Goal: Information Seeking & Learning: Learn about a topic

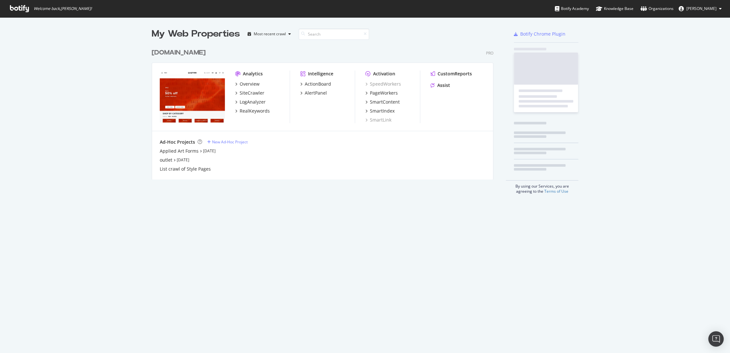
scroll to position [348, 719]
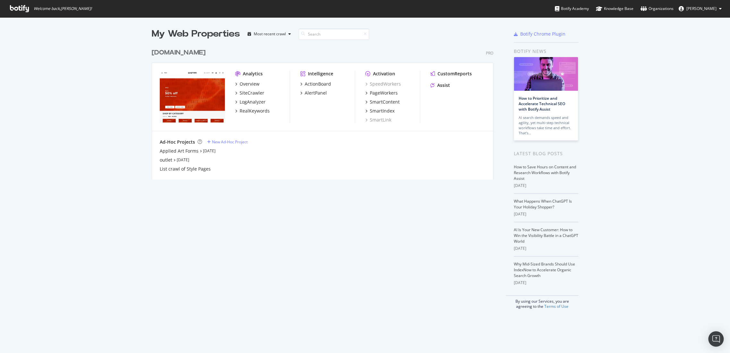
click at [176, 55] on div "[DOMAIN_NAME]" at bounding box center [179, 52] width 54 height 9
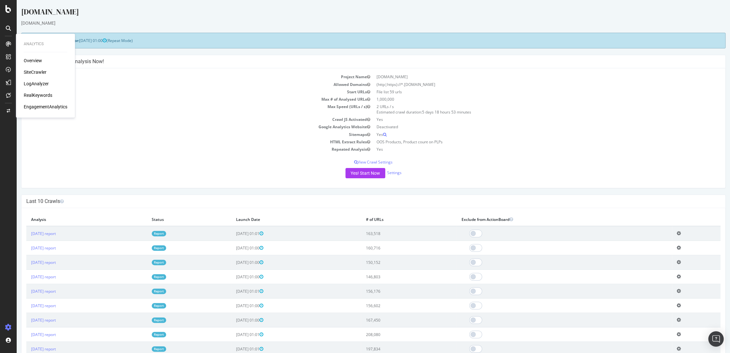
click at [36, 60] on div "Overview" at bounding box center [33, 60] width 18 height 6
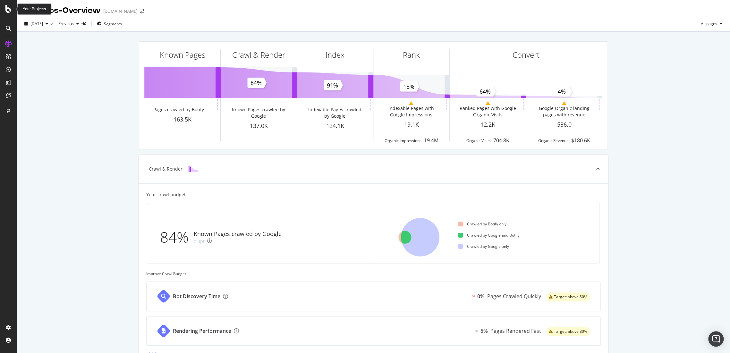
click at [10, 10] on icon at bounding box center [8, 9] width 6 height 8
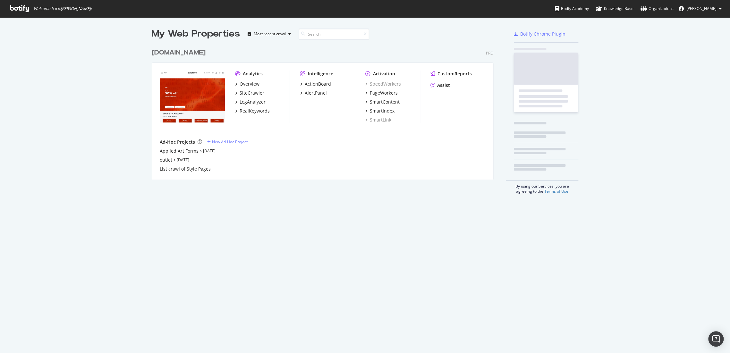
scroll to position [348, 719]
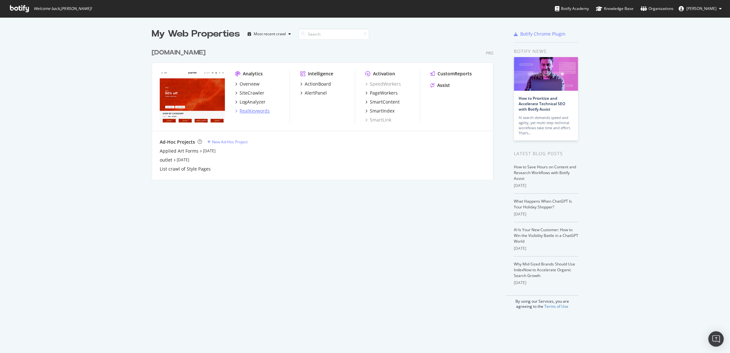
click at [250, 108] on div "RealKeywords" at bounding box center [255, 111] width 30 height 6
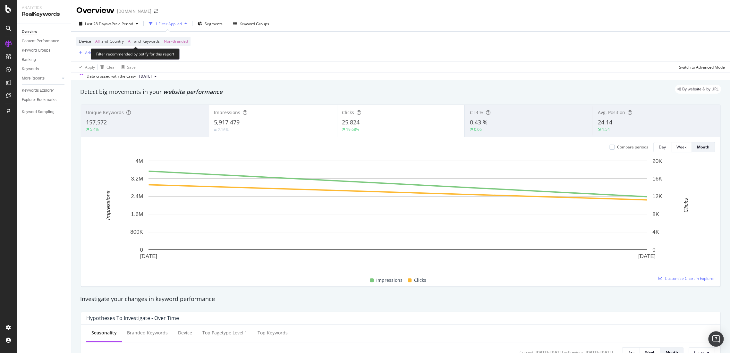
click at [183, 43] on span "Non-Branded" at bounding box center [176, 41] width 24 height 9
click at [170, 59] on div "Non-Branded" at bounding box center [169, 57] width 34 height 10
click at [170, 107] on span "All" at bounding box center [189, 106] width 65 height 6
click at [218, 67] on div "Apply" at bounding box center [217, 69] width 10 height 5
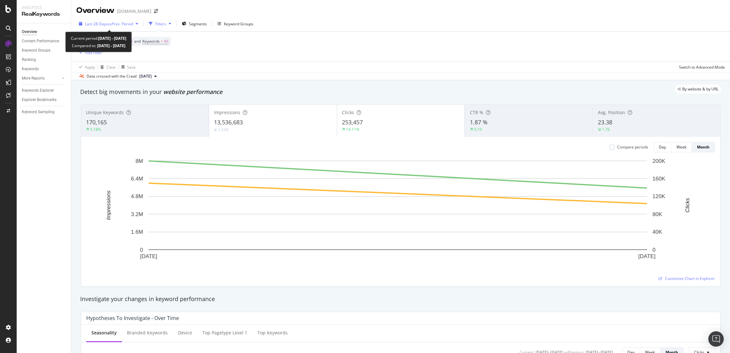
click at [129, 25] on span "vs Prev. Period" at bounding box center [120, 23] width 25 height 5
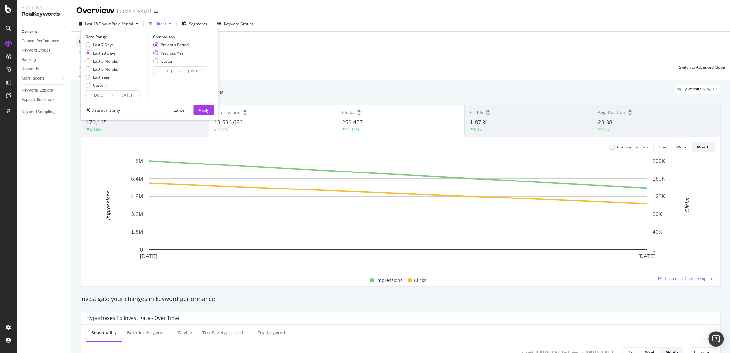
click at [159, 52] on div "Previous Year" at bounding box center [171, 52] width 36 height 5
type input "[DATE]"
click at [199, 109] on div "Apply" at bounding box center [204, 109] width 10 height 5
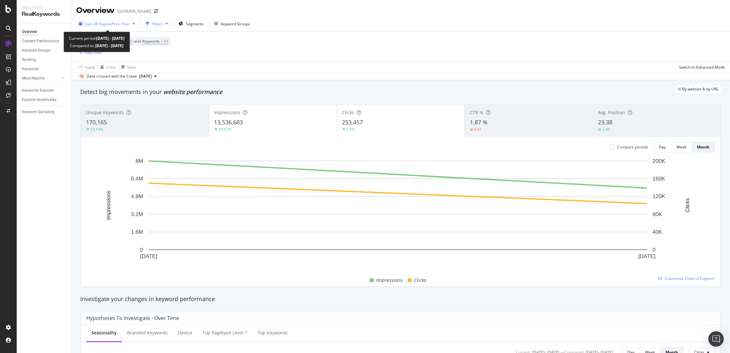
click at [126, 27] on div "Last 28 Days vs Prev. Year" at bounding box center [106, 24] width 61 height 10
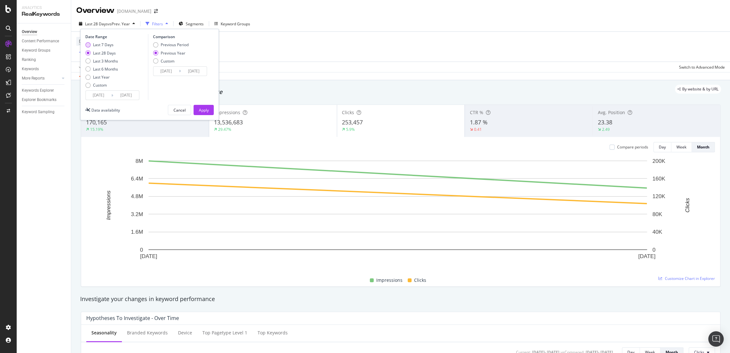
click at [97, 46] on div "Last 7 Days" at bounding box center [103, 44] width 21 height 5
type input "[DATE]"
click at [200, 107] on div "Apply" at bounding box center [204, 109] width 10 height 5
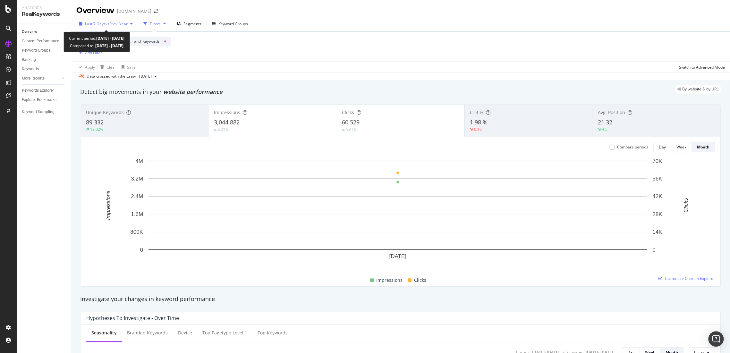
click at [109, 19] on div "Last 7 Days vs Prev. Year" at bounding box center [105, 24] width 59 height 10
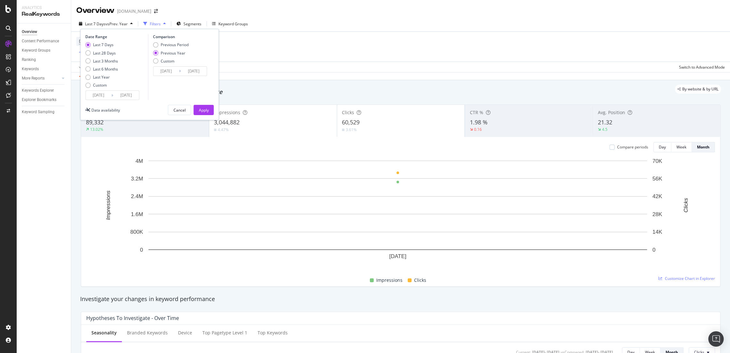
click at [97, 56] on div "Last 7 Days Last 28 Days Last 3 Months Last 6 Months Last Year Custom" at bounding box center [101, 66] width 33 height 48
click at [103, 51] on div "Last 28 Days" at bounding box center [104, 52] width 23 height 5
type input "[DATE]"
click at [205, 110] on div "Apply" at bounding box center [204, 109] width 10 height 5
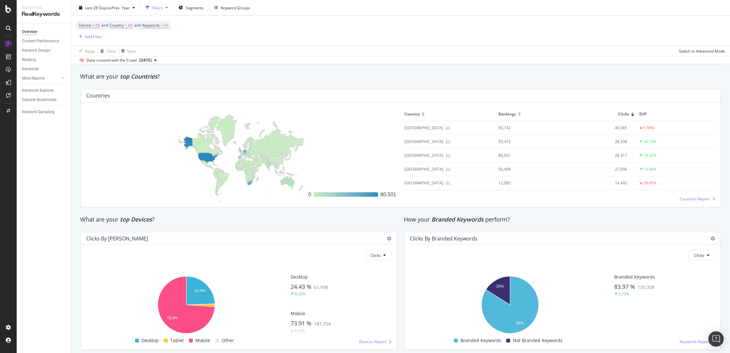
scroll to position [948, 0]
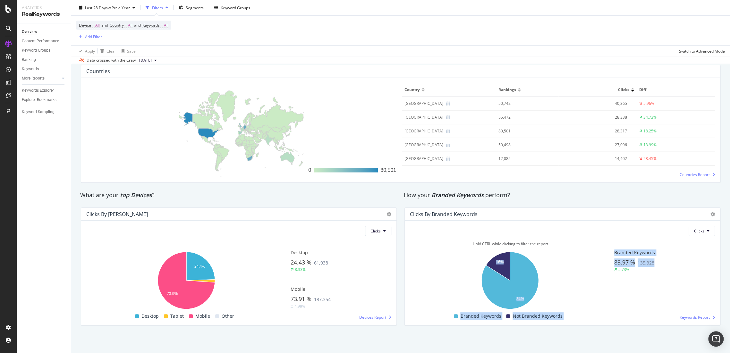
drag, startPoint x: 653, startPoint y: 265, endPoint x: 497, endPoint y: 256, distance: 156.5
click at [583, 263] on div "Hold CTRL while clicking to filter the report. 16% 84% Is Branded No. of Clicks…" at bounding box center [562, 280] width 305 height 79
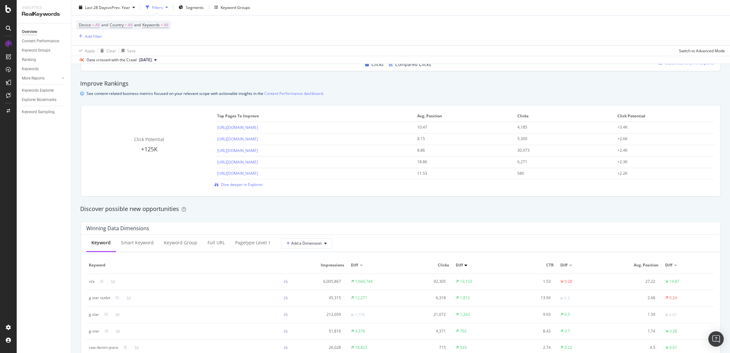
scroll to position [392, 0]
